Goal: Task Accomplishment & Management: Manage account settings

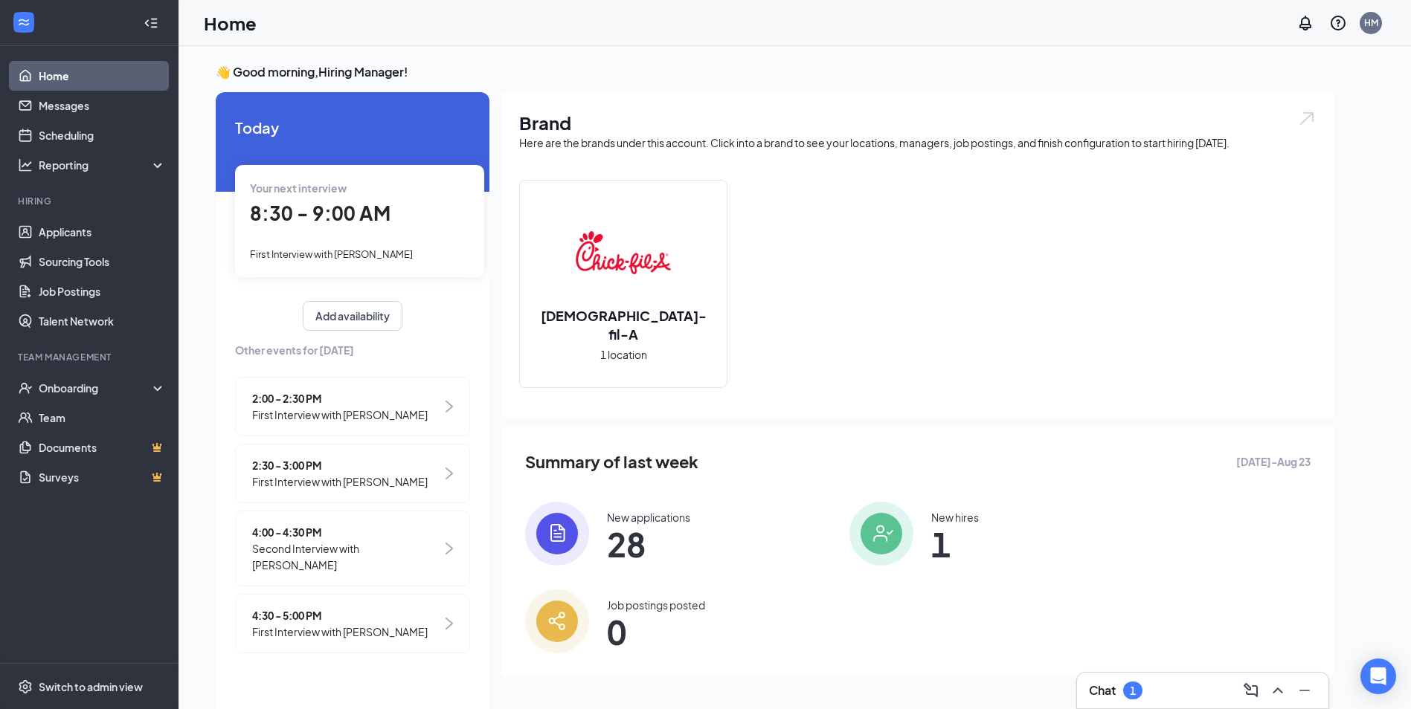
click at [424, 547] on div "4:00 - 4:30 PM Second Interview with [PERSON_NAME]" at bounding box center [352, 549] width 235 height 76
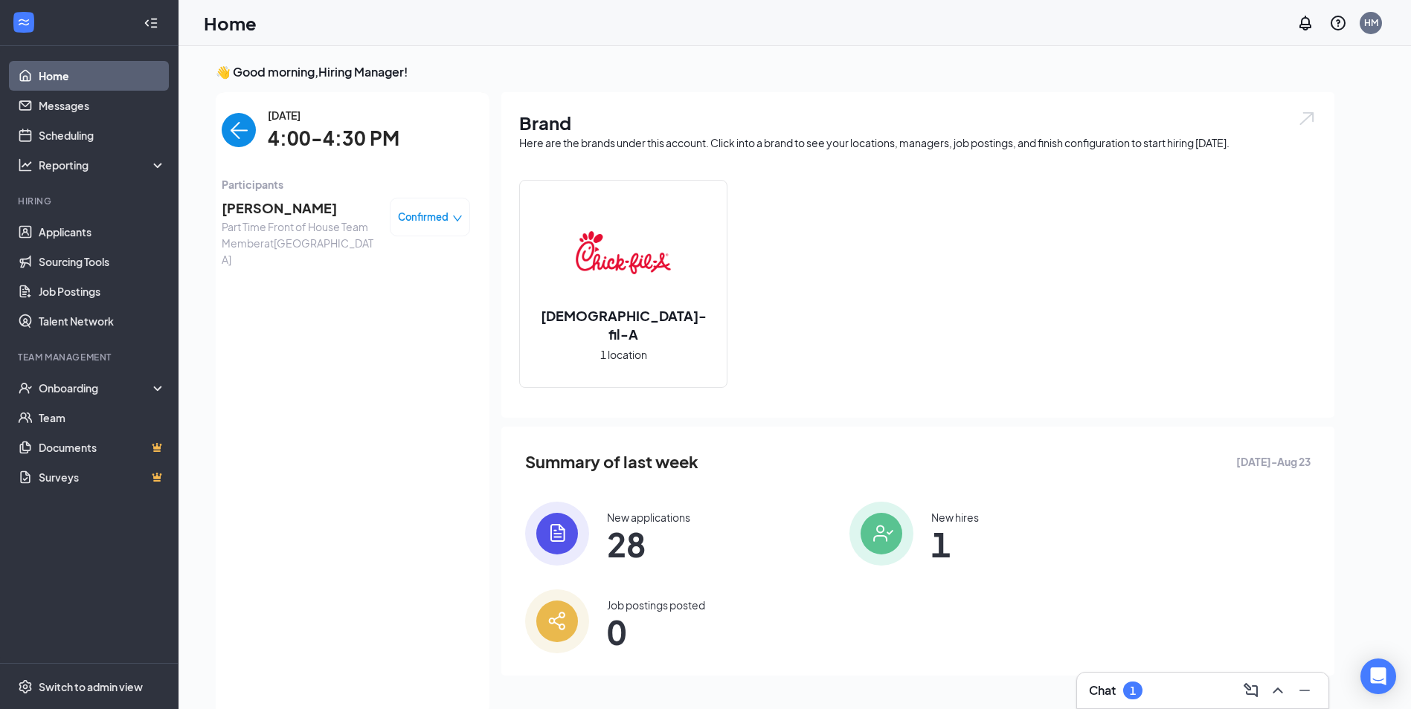
scroll to position [6, 0]
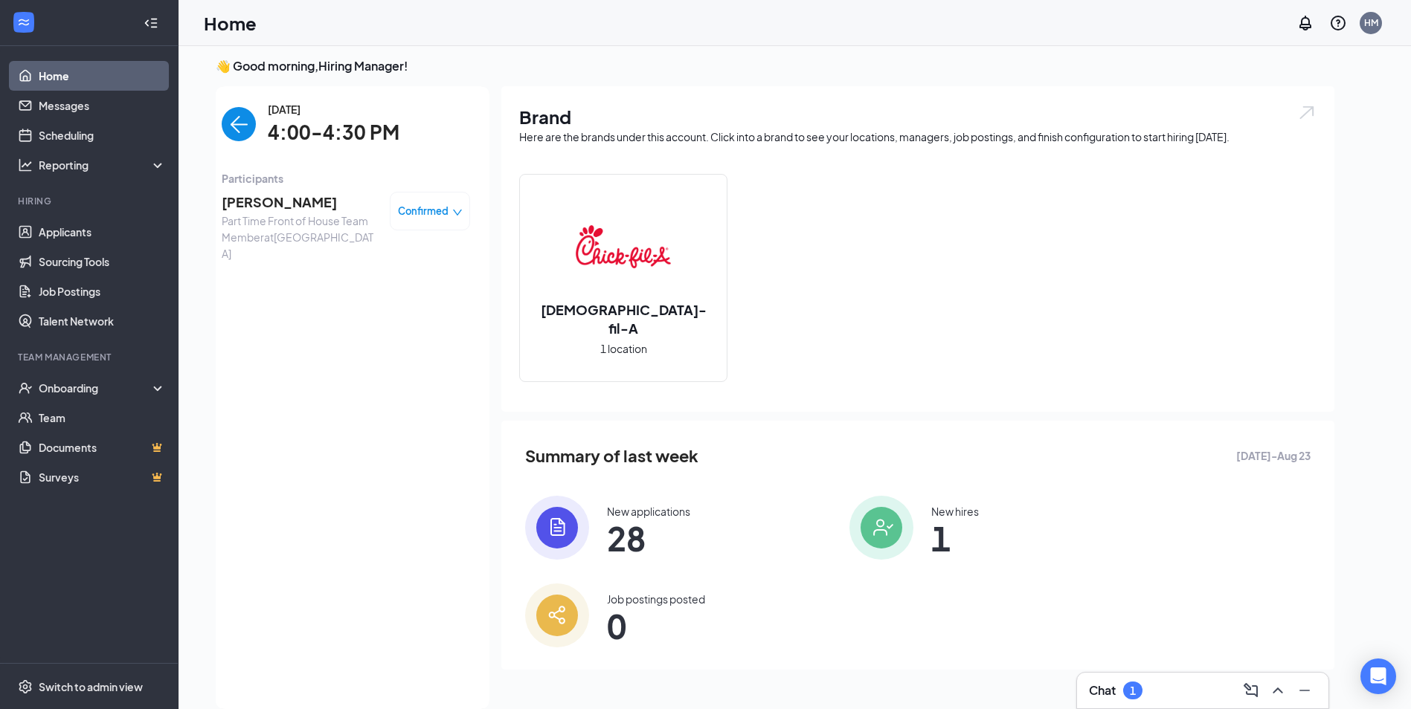
click at [423, 207] on span "Confirmed" at bounding box center [423, 211] width 51 height 15
click at [409, 274] on span "Mark complete" at bounding box center [385, 279] width 74 height 16
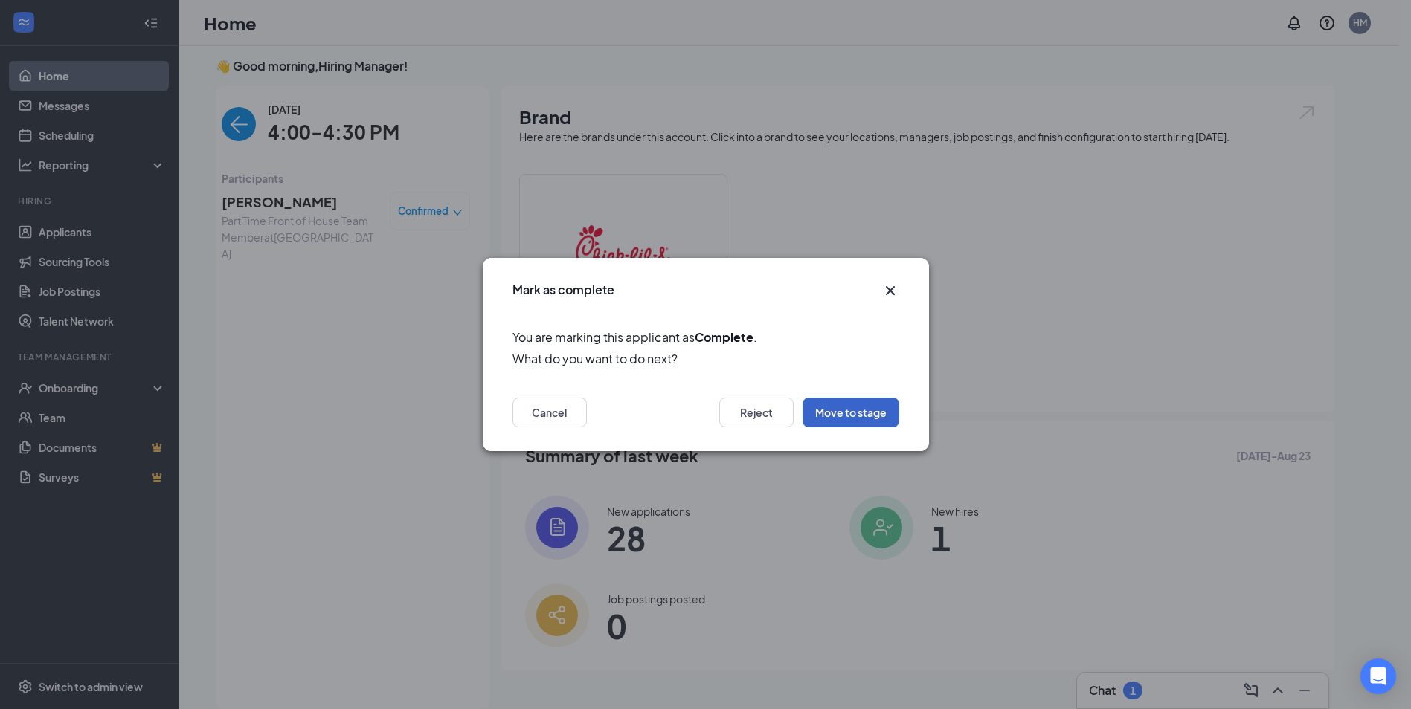
click at [862, 416] on button "Move to stage" at bounding box center [850, 413] width 97 height 30
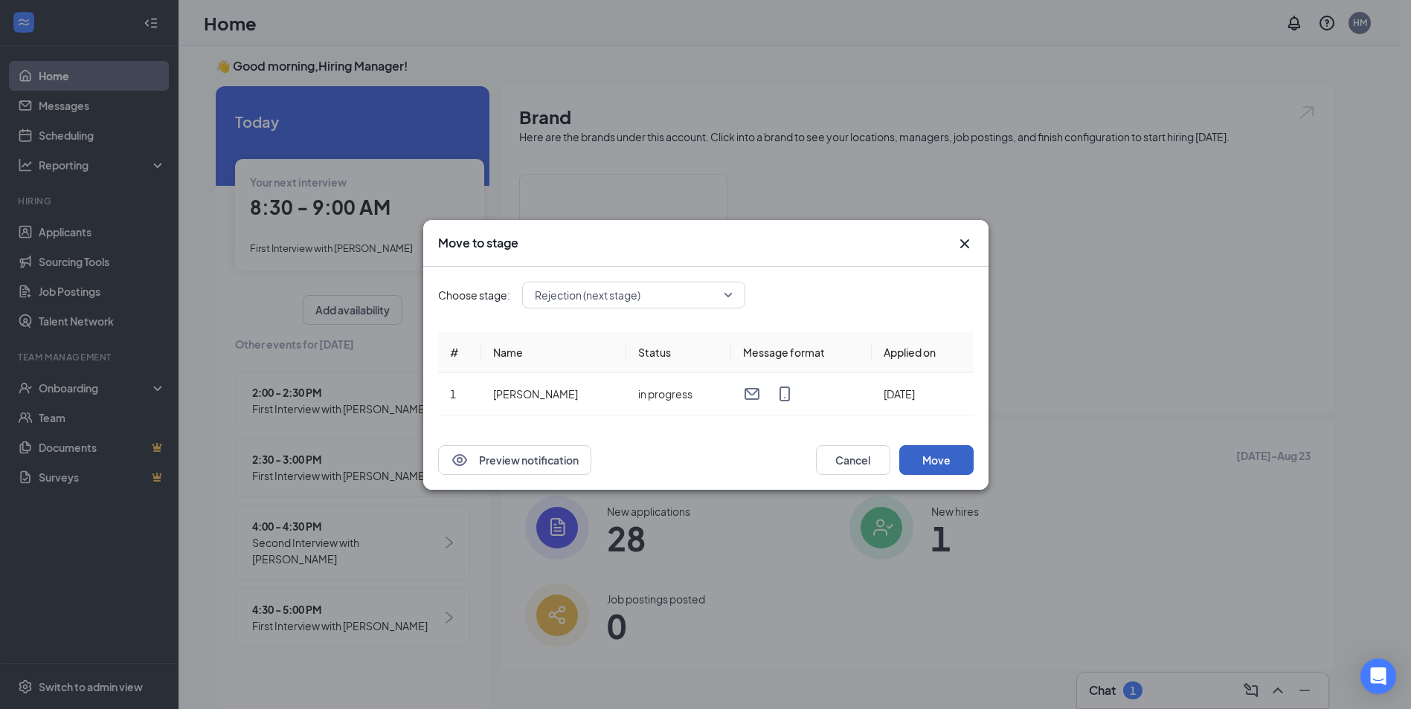
click at [933, 455] on button "Move" at bounding box center [936, 460] width 74 height 30
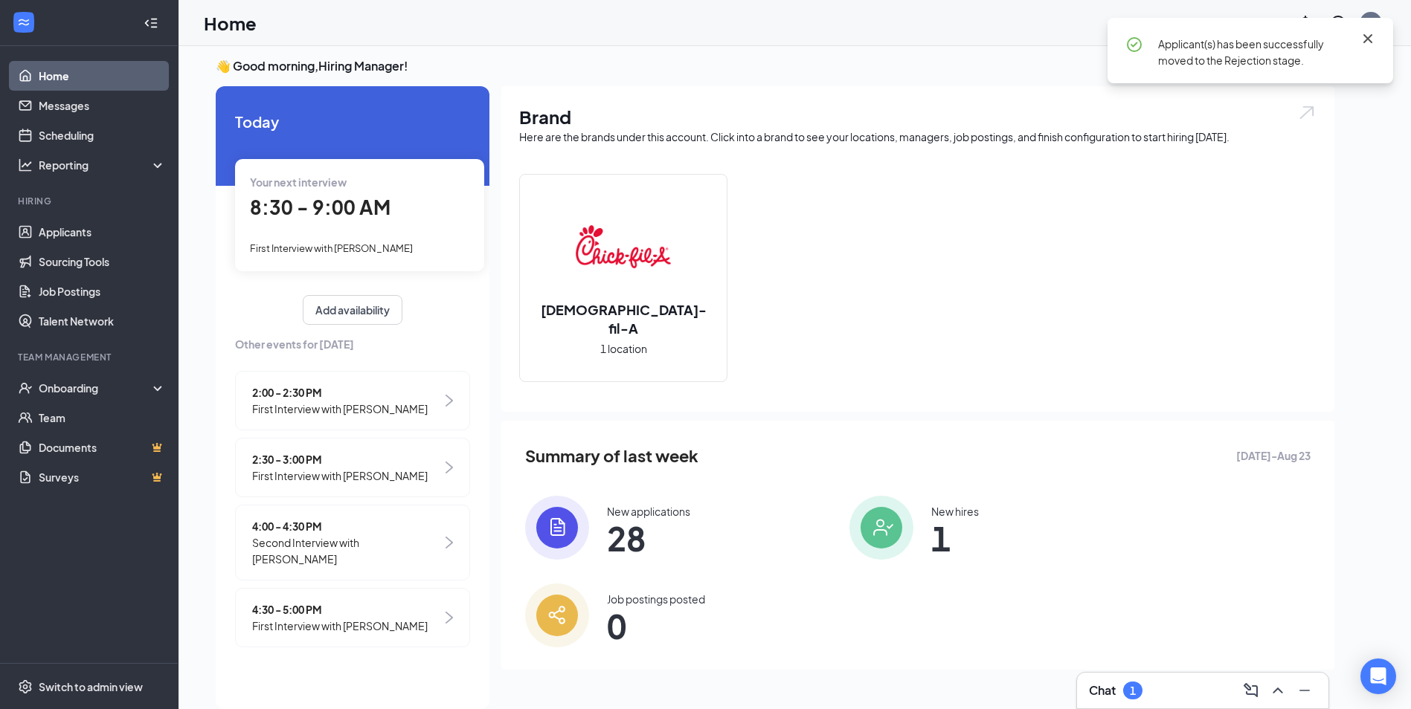
click at [1368, 38] on icon "Cross" at bounding box center [1367, 38] width 9 height 9
click at [425, 535] on div "4:00 - 4:30 PM Second Interview with [PERSON_NAME]" at bounding box center [352, 543] width 235 height 76
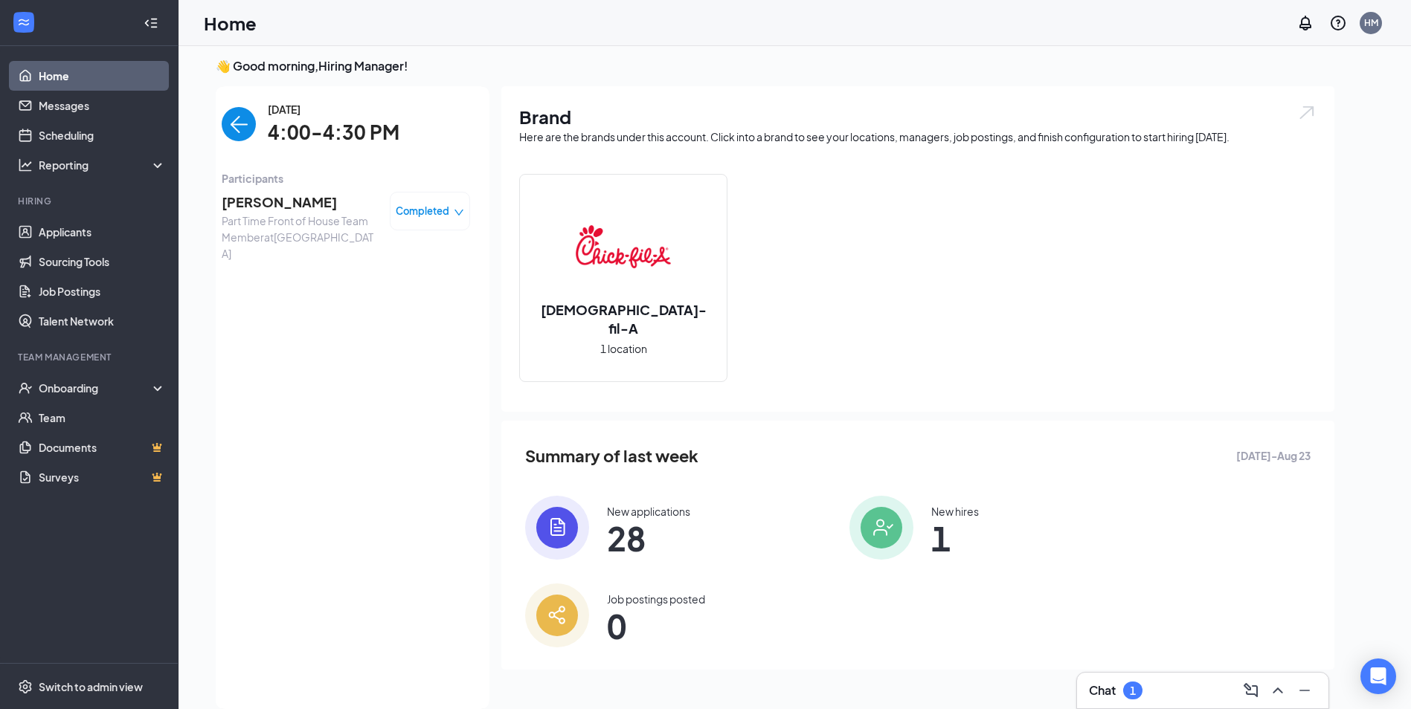
click at [432, 218] on span "Completed" at bounding box center [423, 211] width 54 height 15
click at [359, 300] on span "Cancel" at bounding box center [367, 304] width 35 height 16
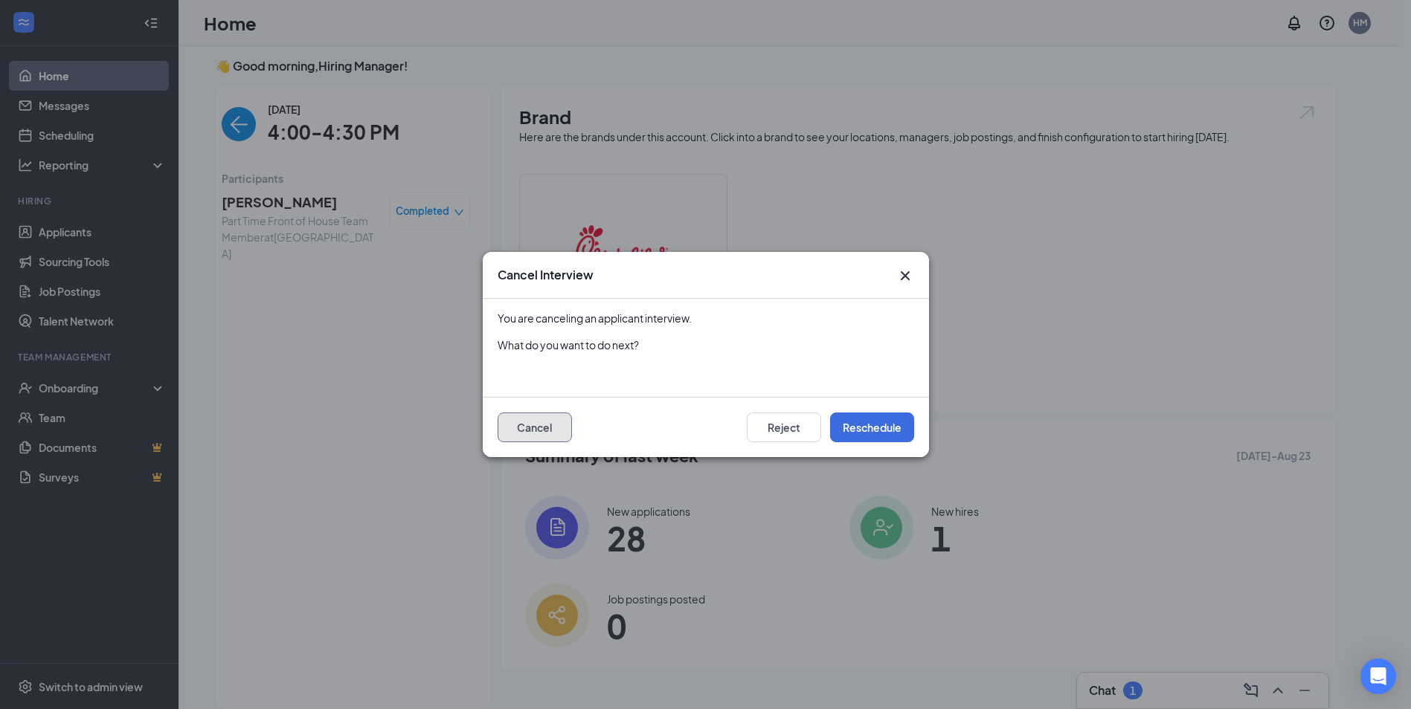
click at [547, 434] on button "Cancel" at bounding box center [535, 428] width 74 height 30
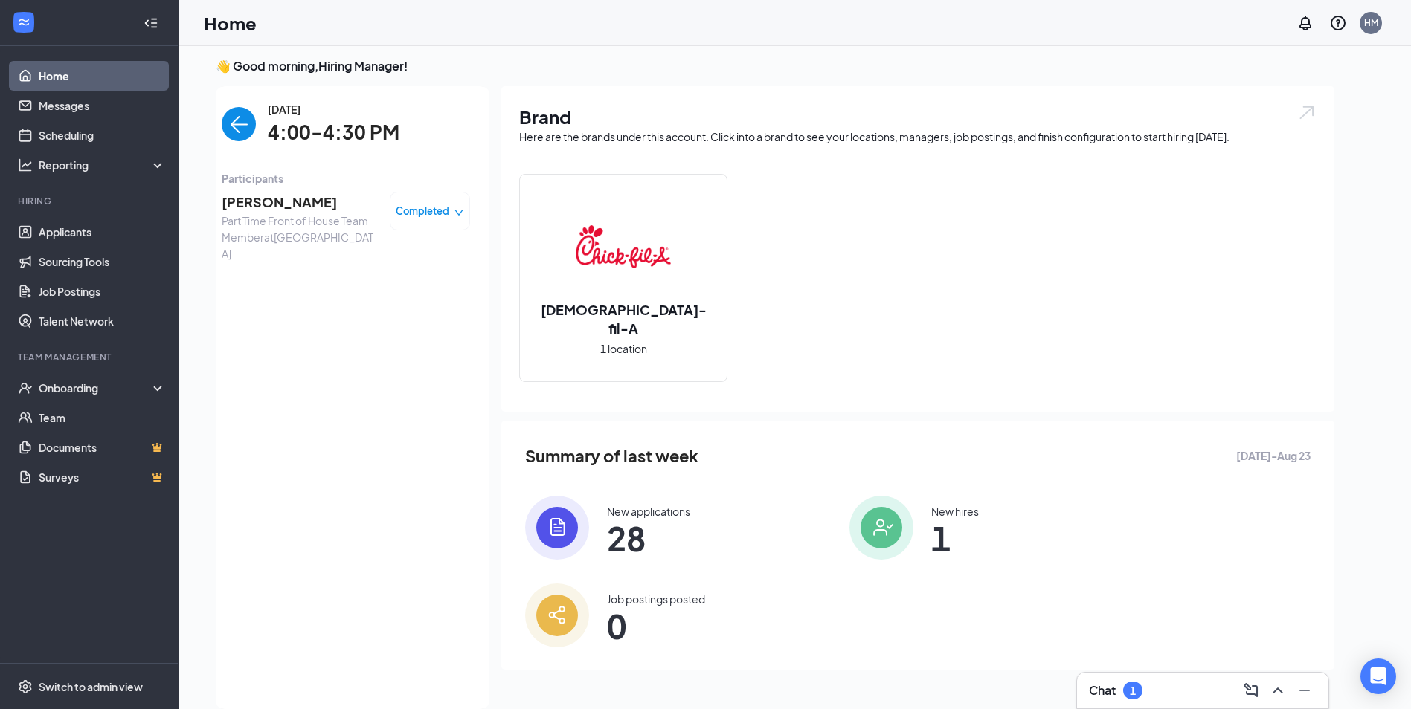
scroll to position [31, 0]
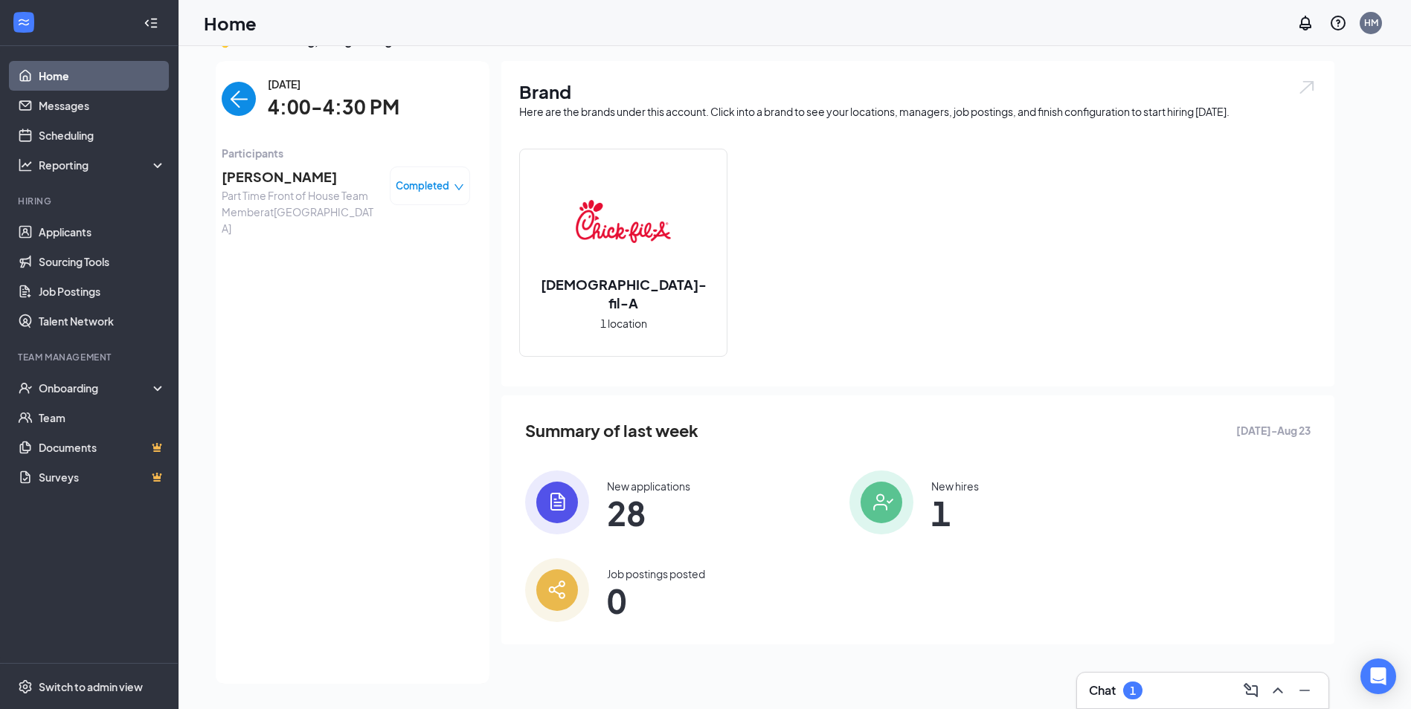
click at [654, 512] on span "28" at bounding box center [648, 513] width 83 height 27
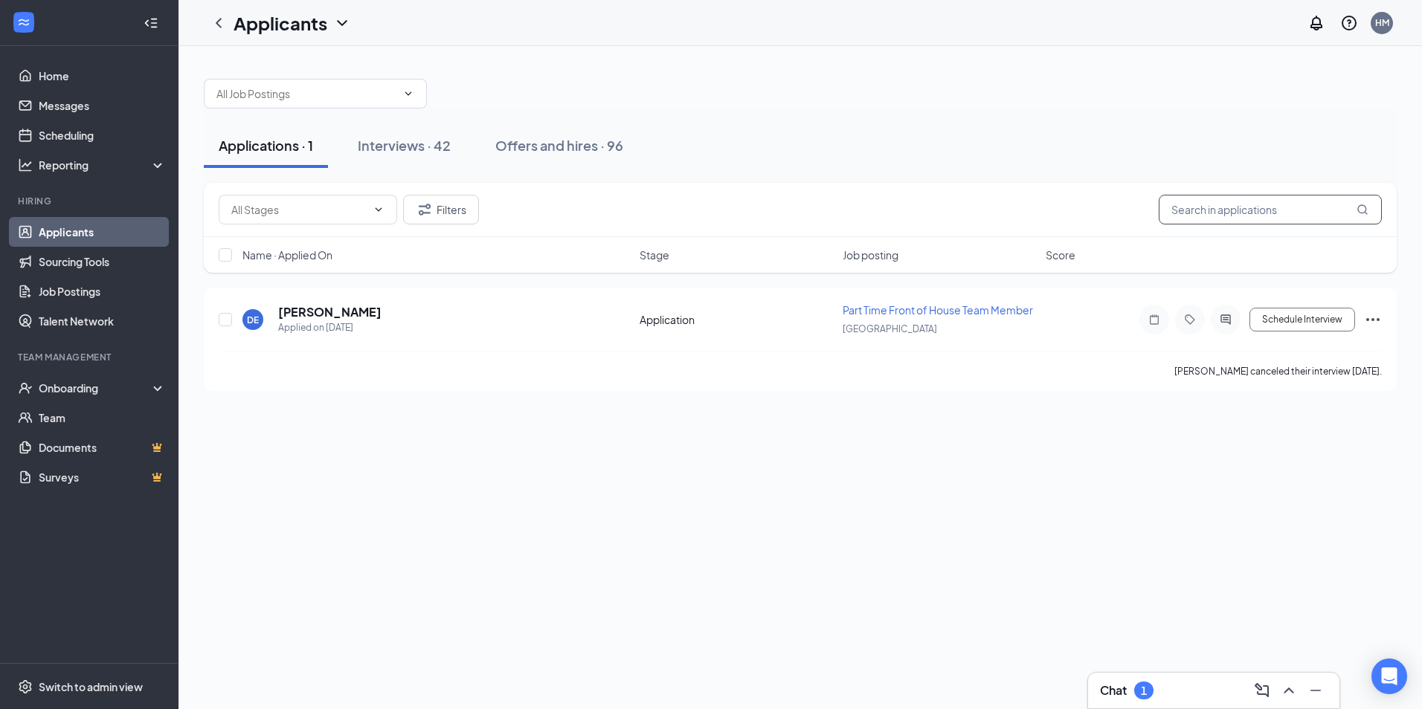
click at [1271, 220] on input "text" at bounding box center [1270, 210] width 223 height 30
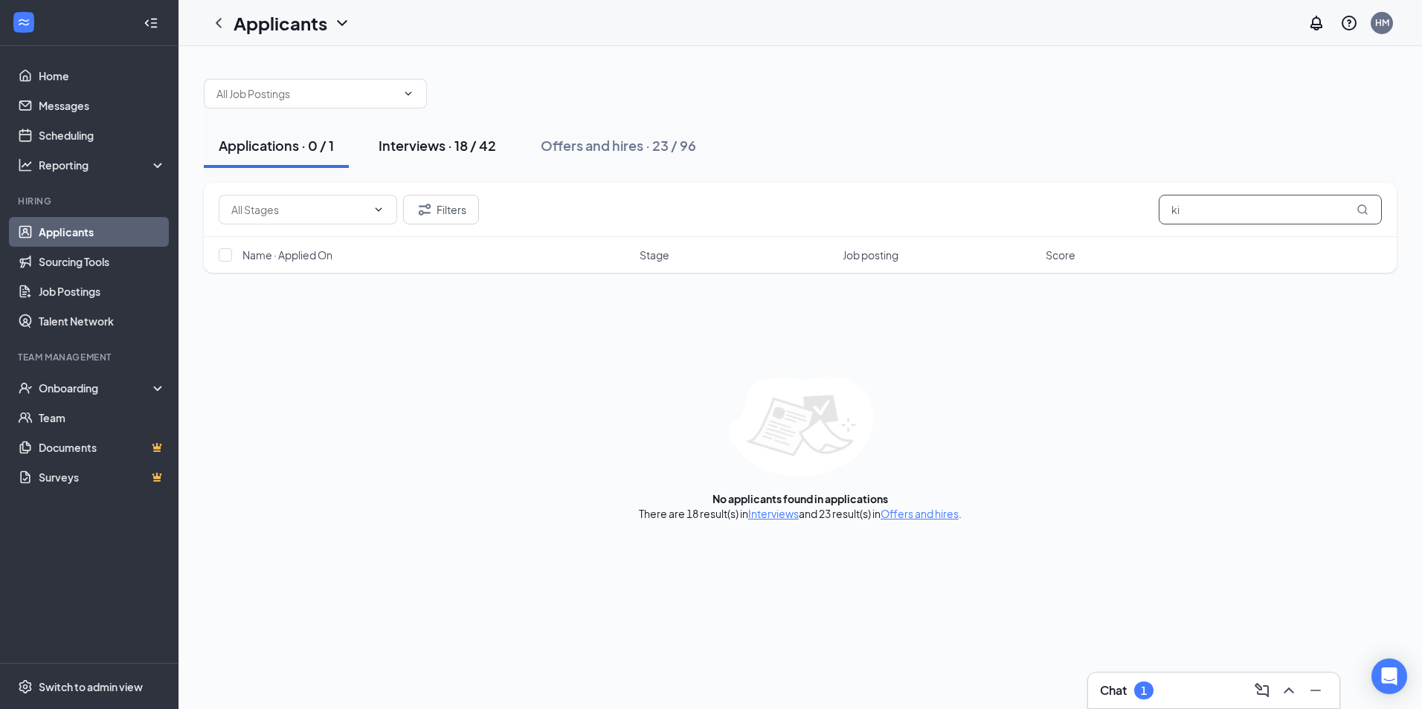
type input "ki"
click at [428, 140] on div "Interviews · 18 / 42" at bounding box center [438, 145] width 118 height 19
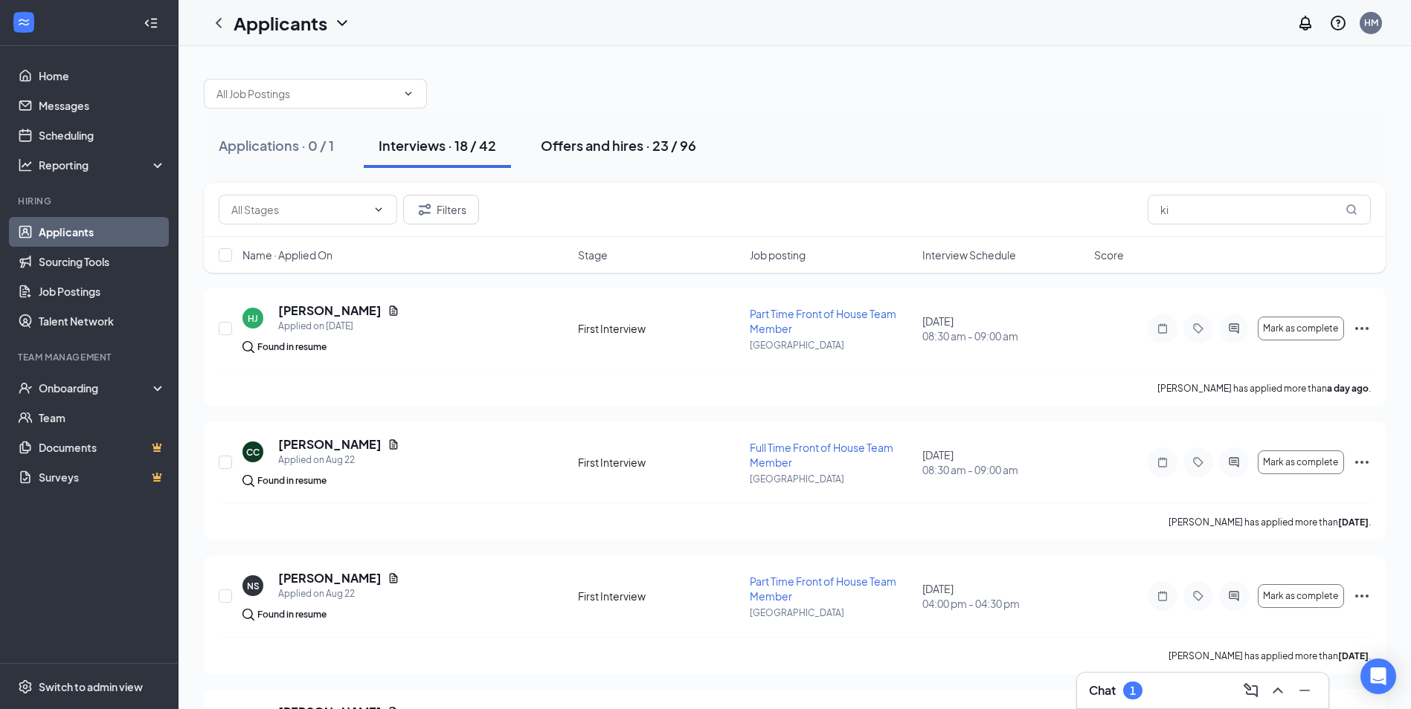
click at [622, 149] on div "Offers and hires · 23 / 96" at bounding box center [618, 145] width 155 height 19
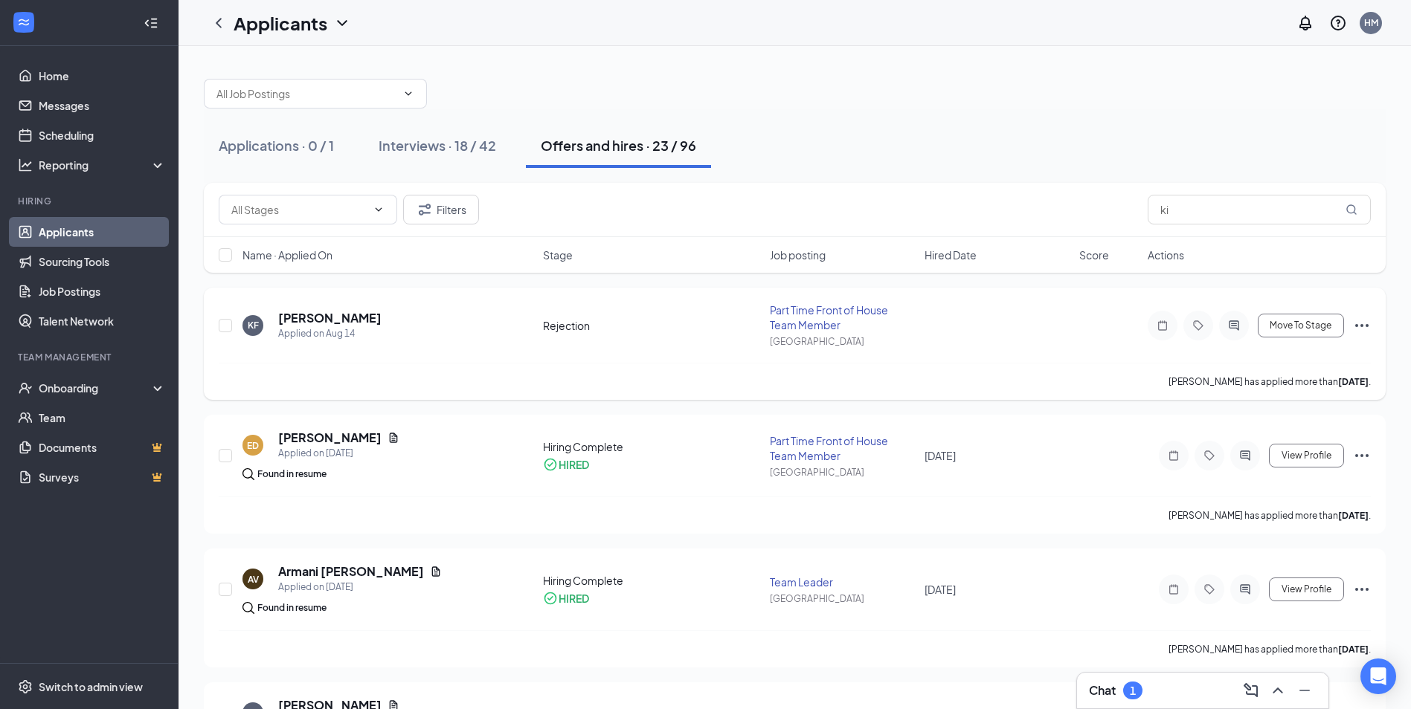
click at [1362, 324] on icon "Ellipses" at bounding box center [1361, 325] width 13 height 3
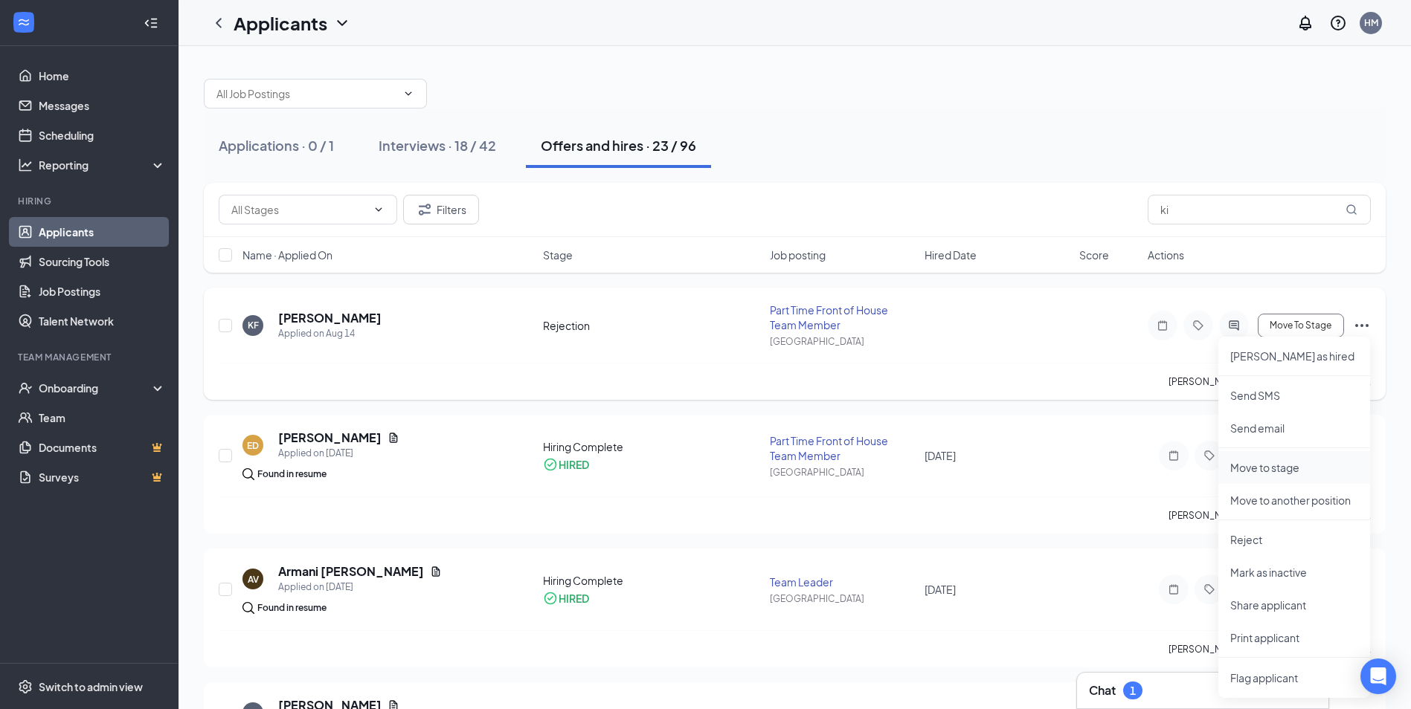
click at [1300, 468] on p "Move to stage" at bounding box center [1294, 467] width 128 height 15
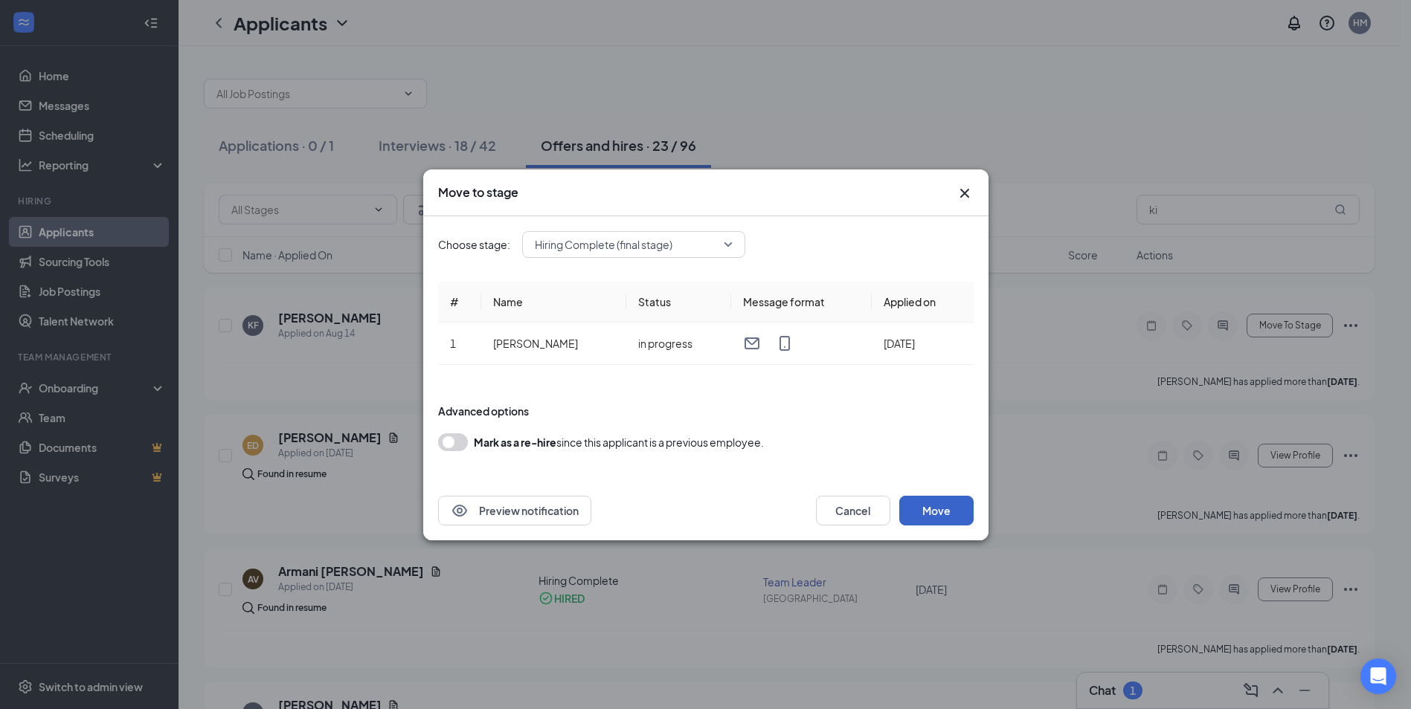
click at [921, 507] on button "Move" at bounding box center [936, 511] width 74 height 30
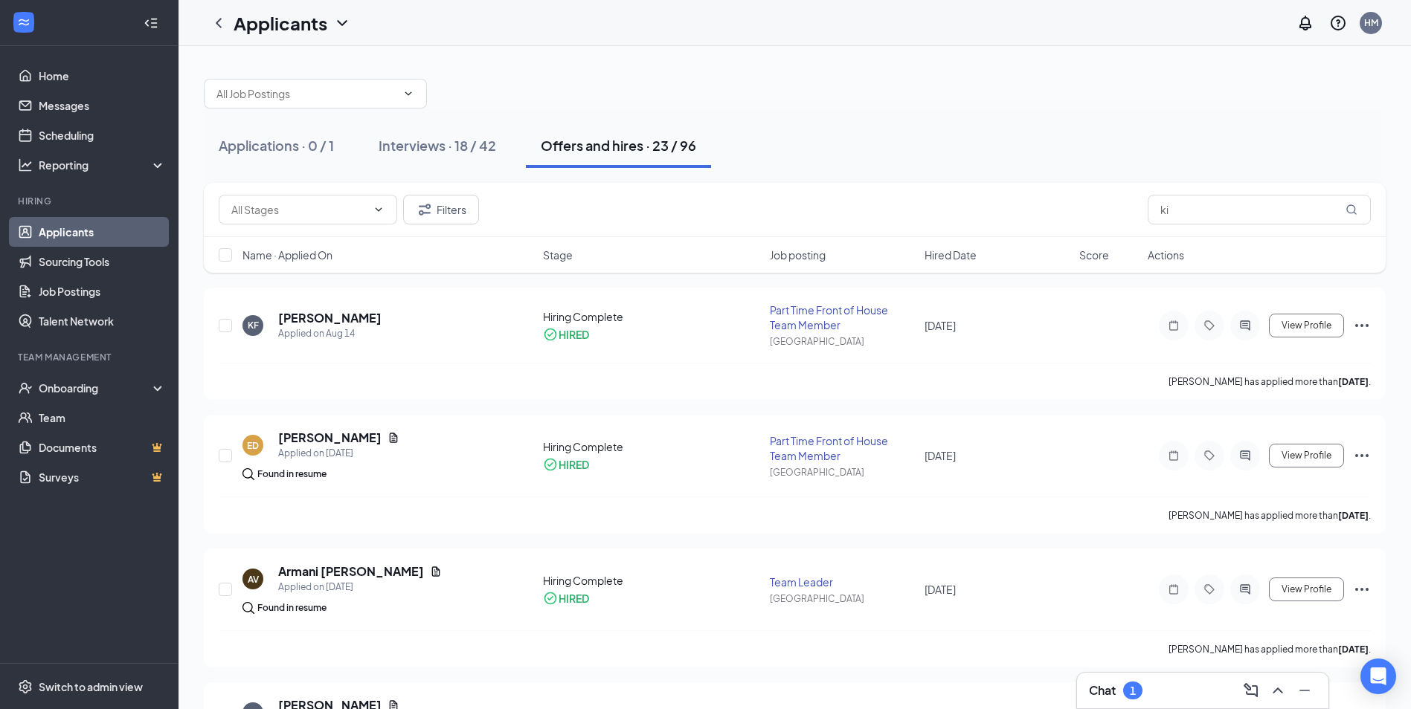
drag, startPoint x: 73, startPoint y: 231, endPoint x: 164, endPoint y: 231, distance: 90.7
click at [73, 231] on link "Applicants" at bounding box center [102, 232] width 127 height 30
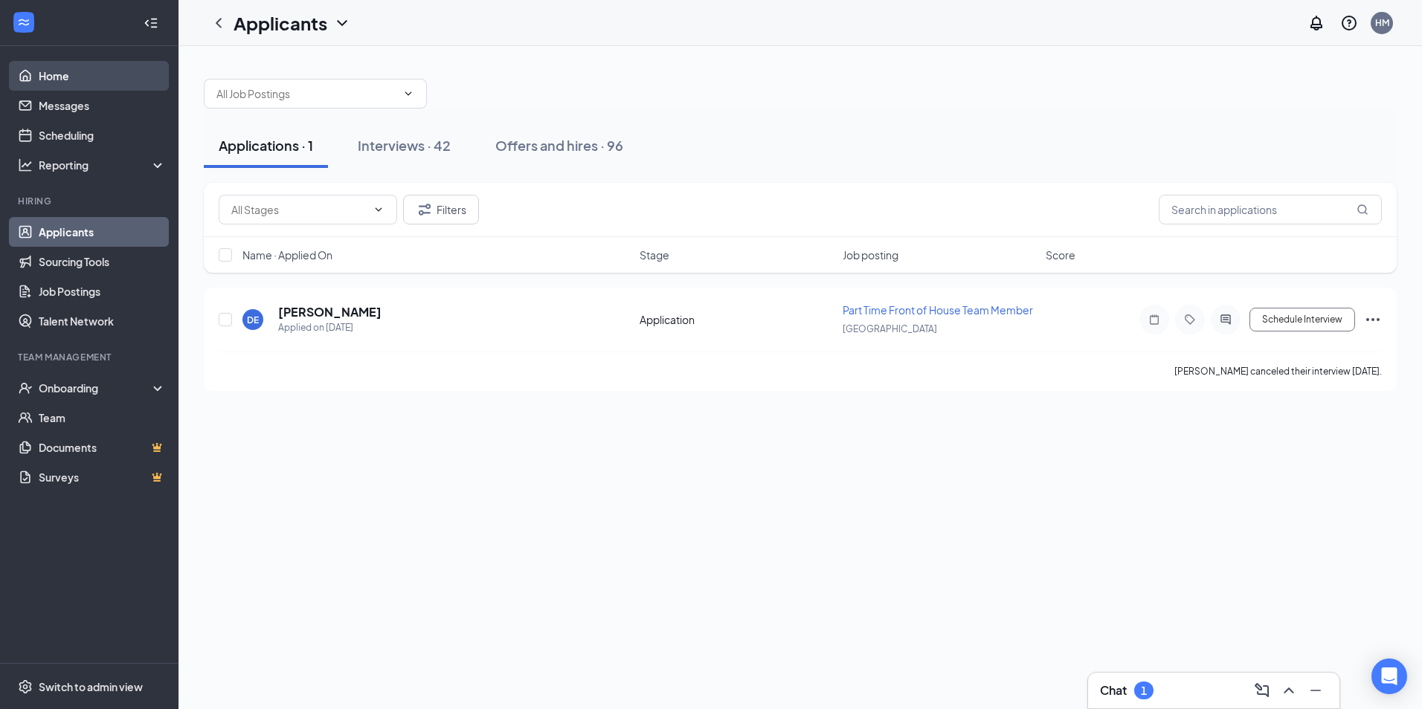
click at [70, 71] on link "Home" at bounding box center [102, 76] width 127 height 30
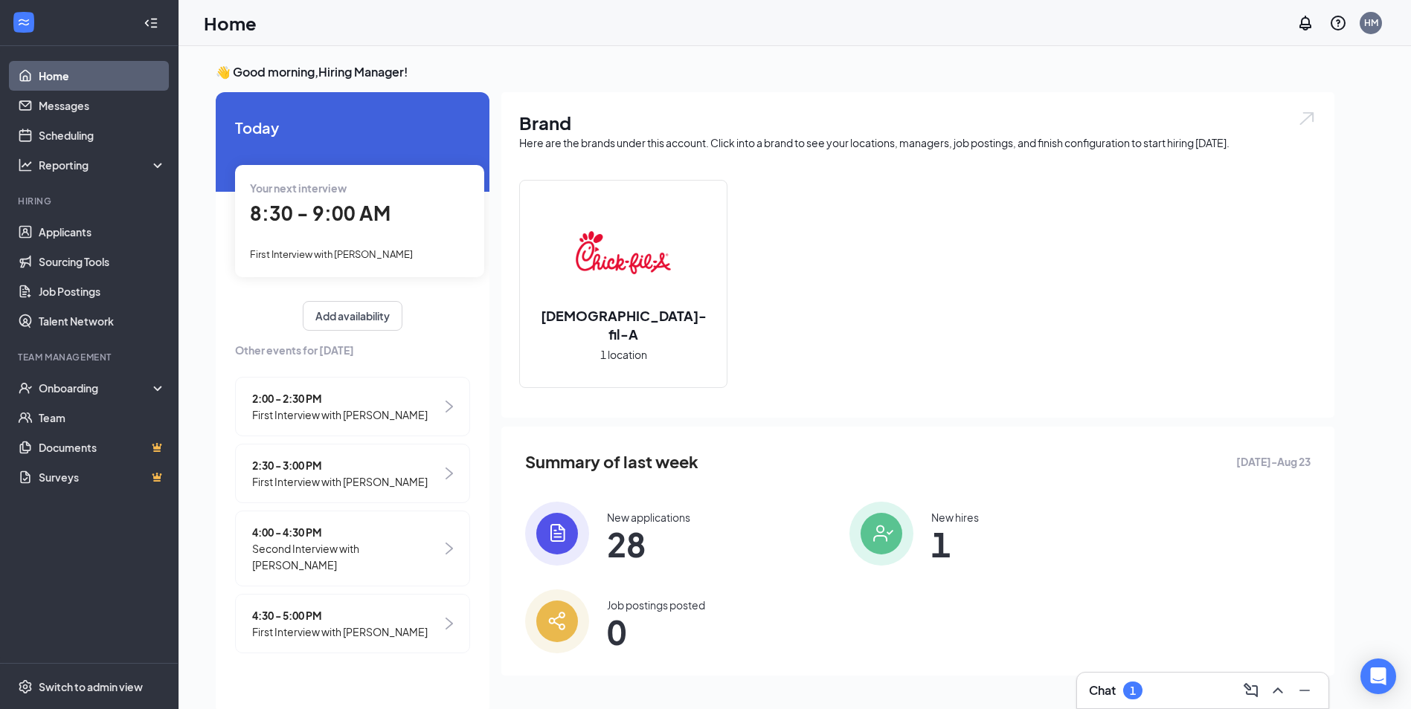
click at [415, 618] on div "4:30 - 5:00 PM First Interview with [PERSON_NAME]" at bounding box center [352, 623] width 235 height 59
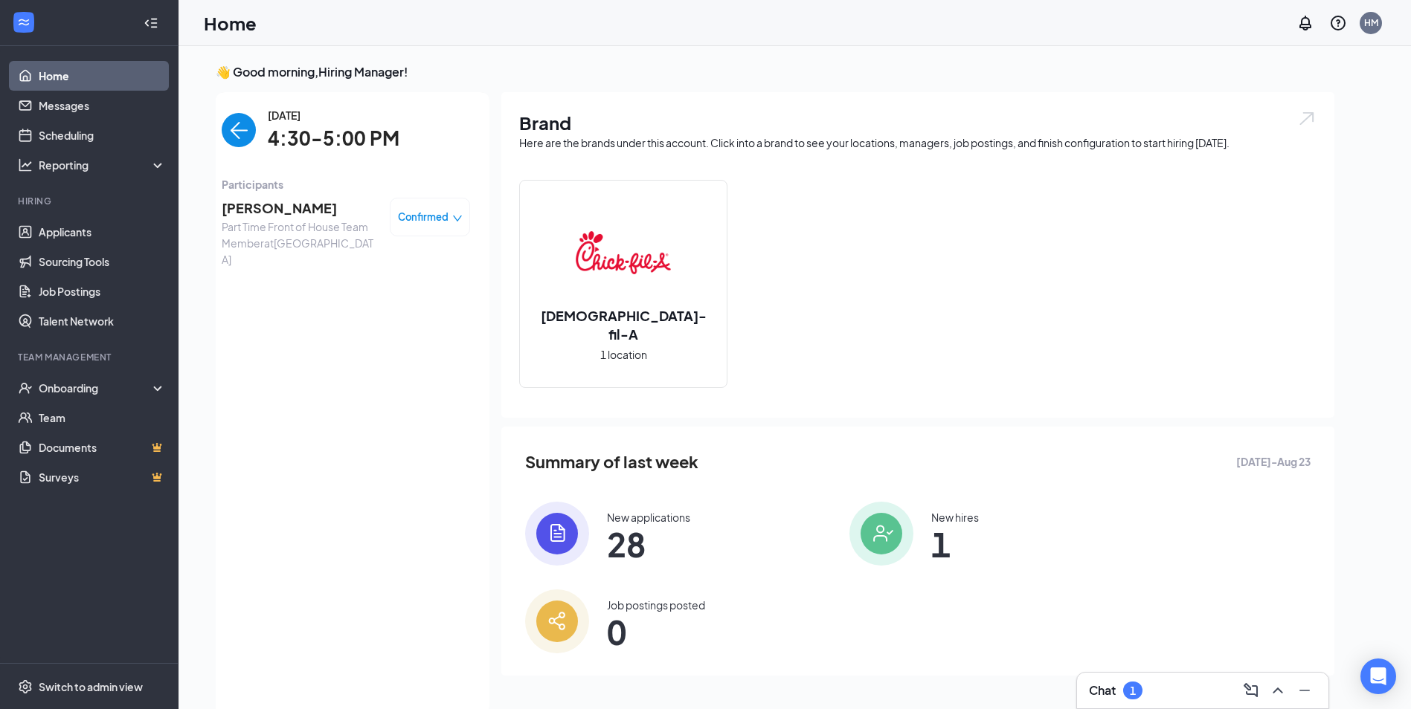
scroll to position [6, 0]
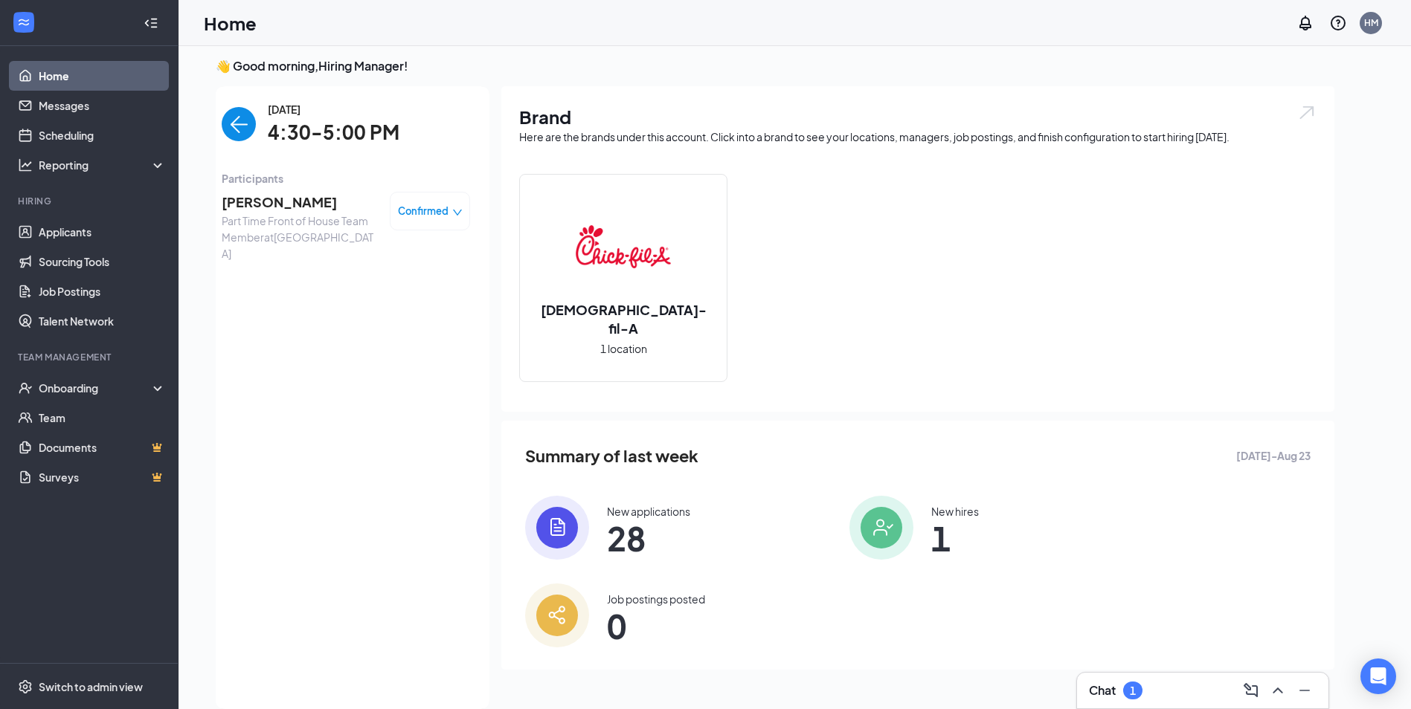
click at [445, 208] on span "Confirmed" at bounding box center [423, 211] width 51 height 15
click at [401, 280] on span "Mark complete" at bounding box center [385, 279] width 74 height 16
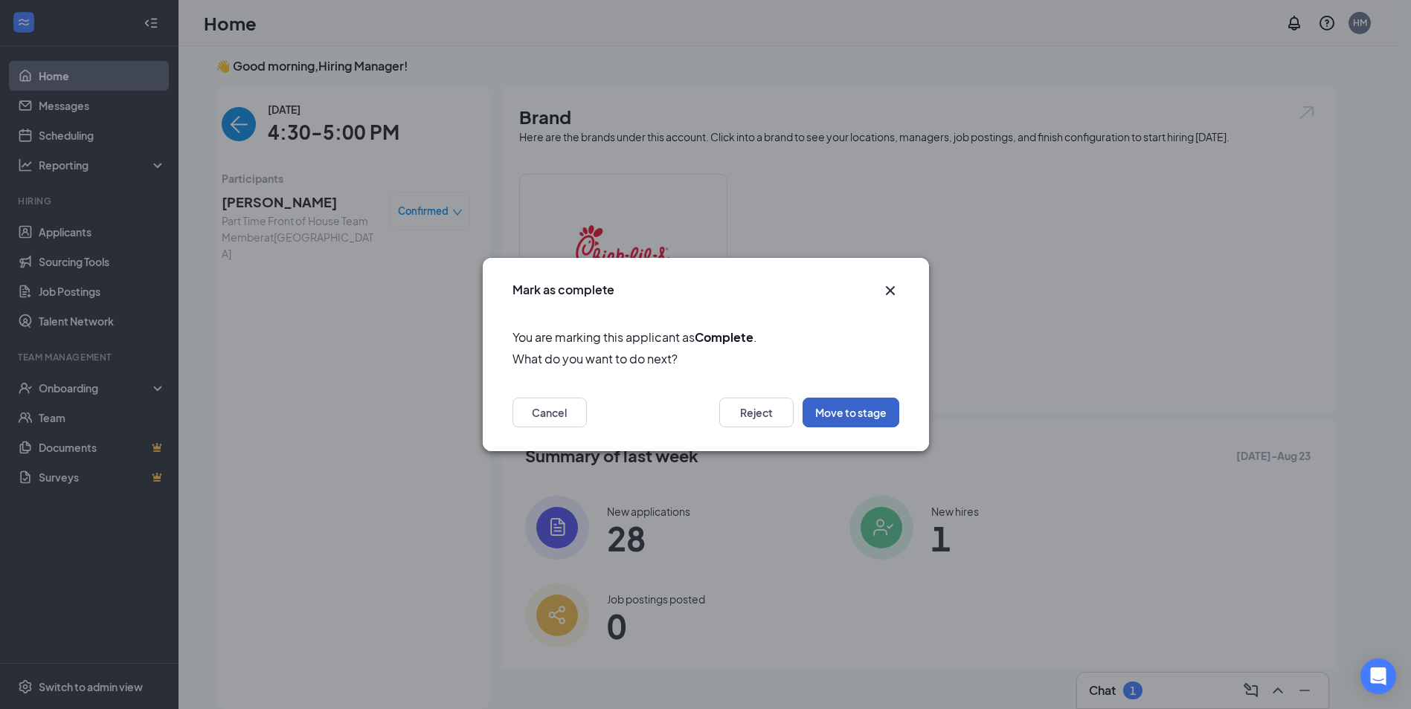
click at [836, 413] on button "Move to stage" at bounding box center [850, 413] width 97 height 30
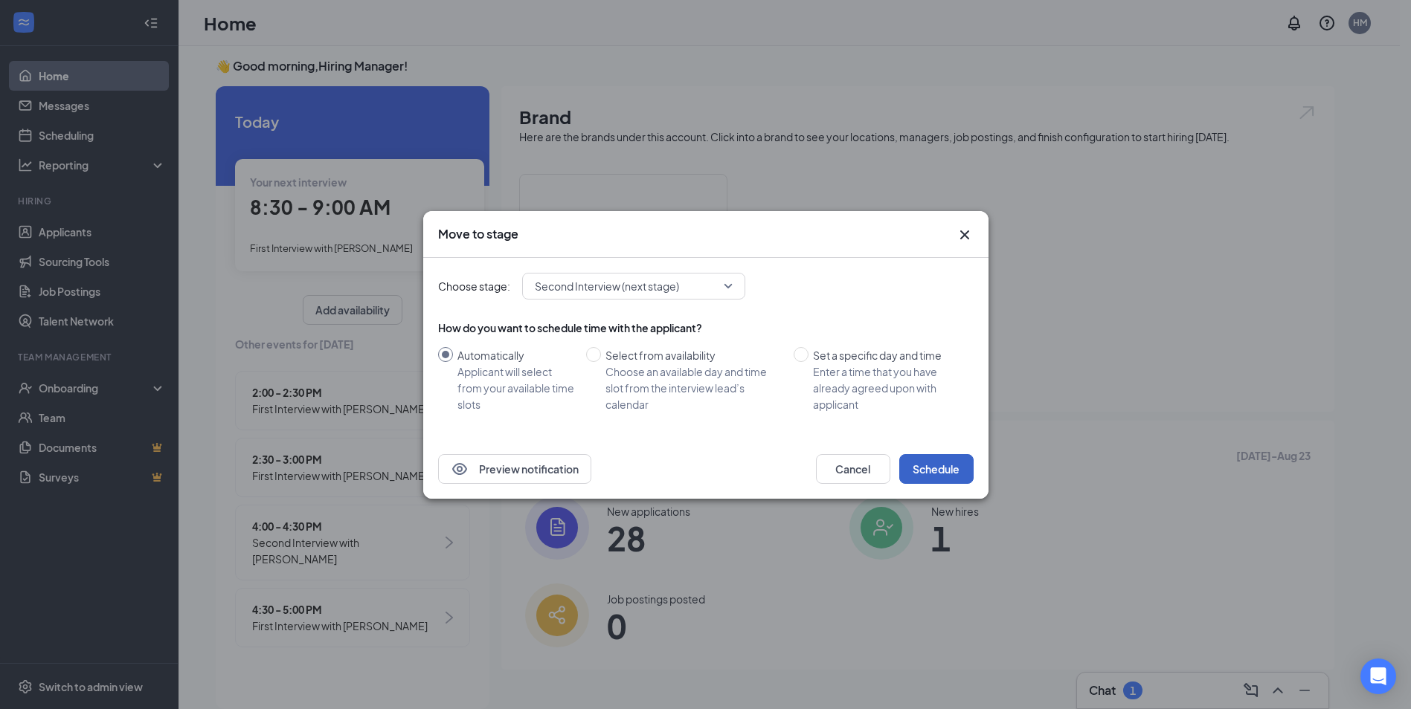
click at [936, 471] on button "Schedule" at bounding box center [936, 469] width 74 height 30
